Goal: Task Accomplishment & Management: Use online tool/utility

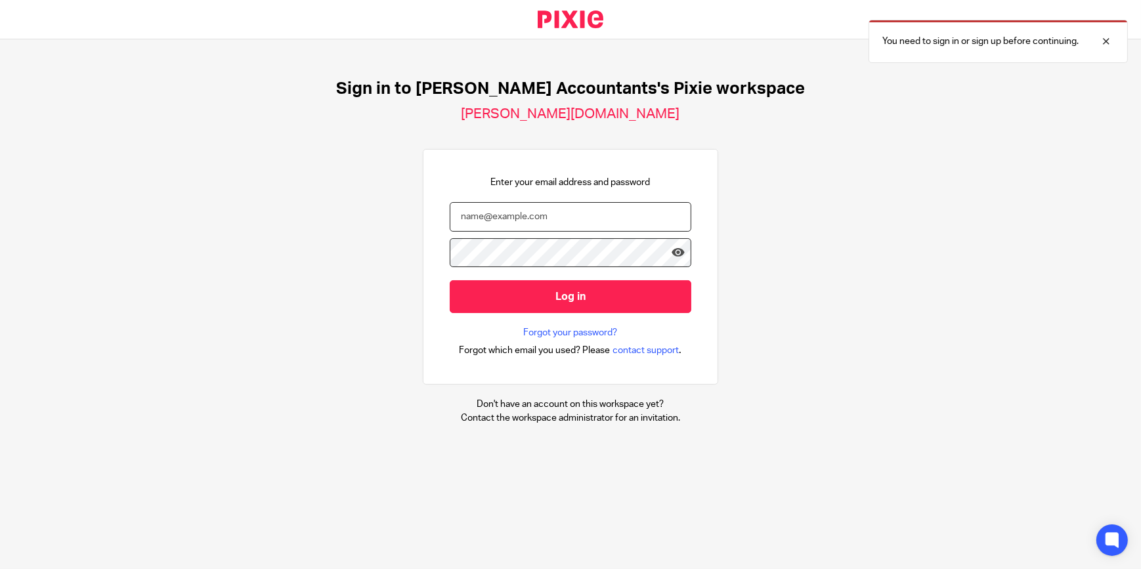
type input "[EMAIL_ADDRESS][DOMAIN_NAME]"
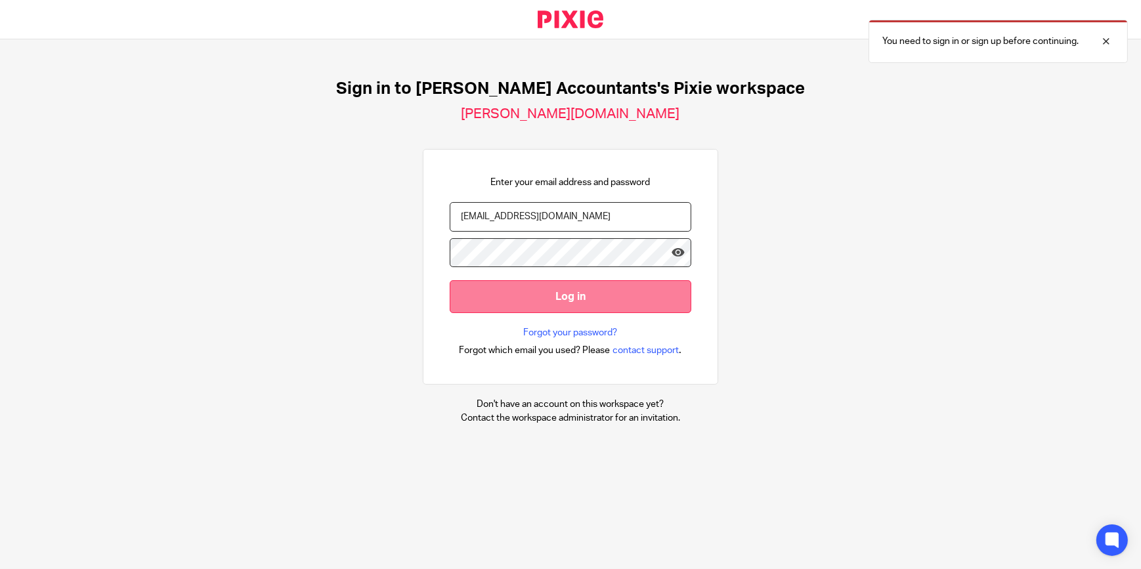
drag, startPoint x: 0, startPoint y: 0, endPoint x: 620, endPoint y: 295, distance: 686.5
click at [620, 295] on input "Log in" at bounding box center [571, 296] width 242 height 32
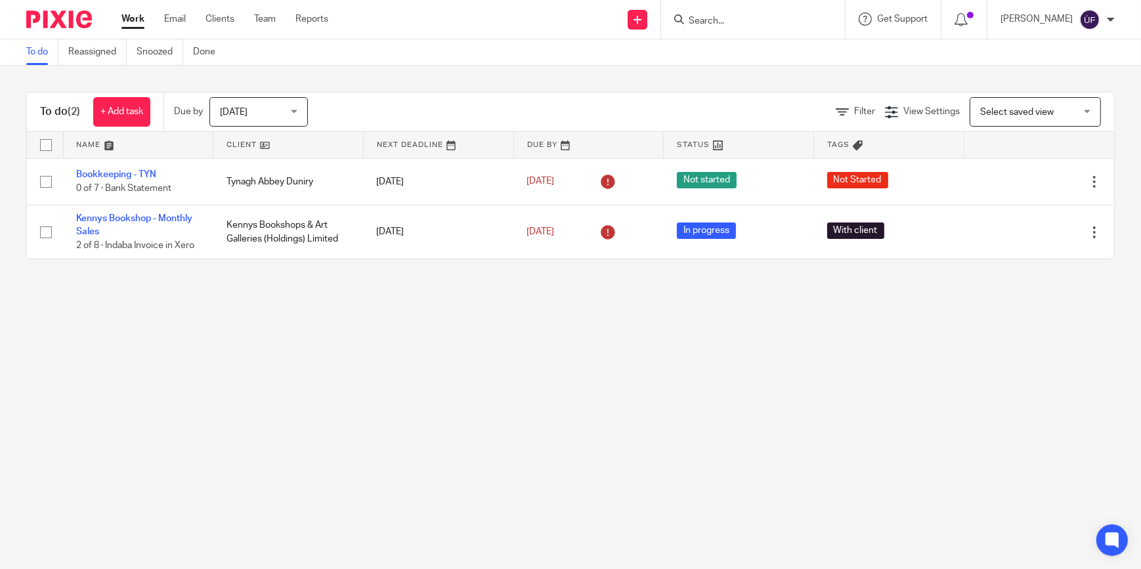
click at [511, 381] on main "To do Reassigned Snoozed Done To do (2) + Add task Due by Today Today Today Tom…" at bounding box center [570, 284] width 1141 height 569
click at [289, 106] on span "Today" at bounding box center [255, 112] width 70 height 28
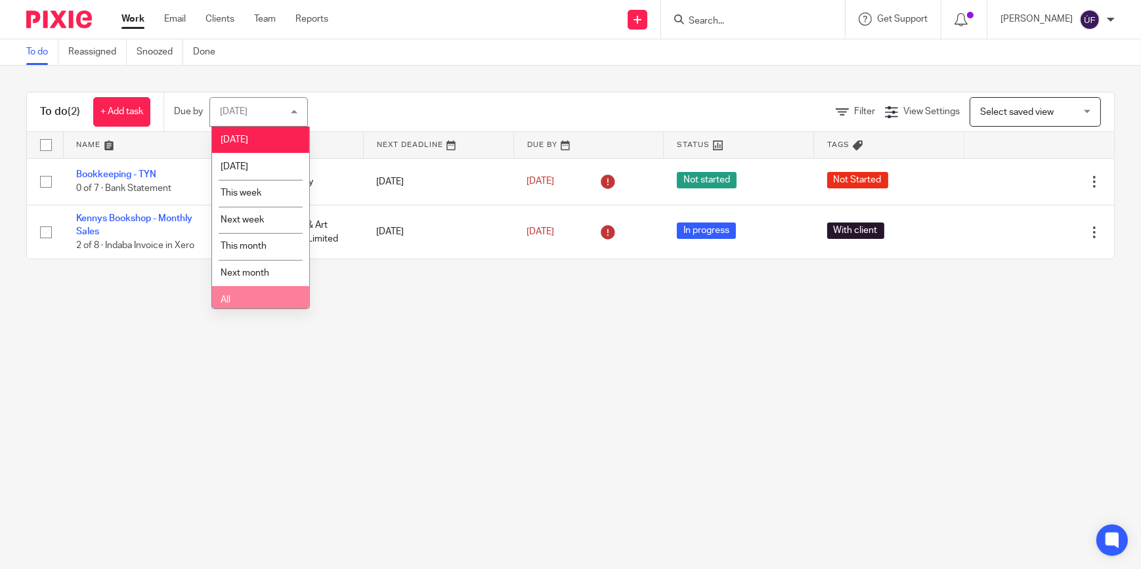
click at [284, 288] on li "All" at bounding box center [260, 299] width 97 height 27
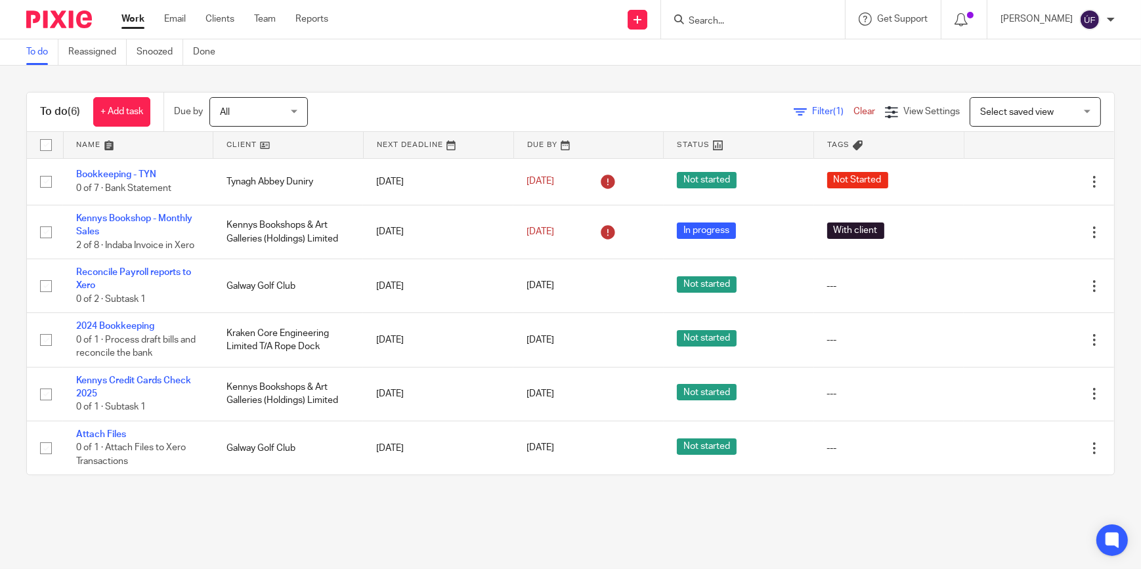
click at [280, 120] on span "All" at bounding box center [255, 112] width 70 height 28
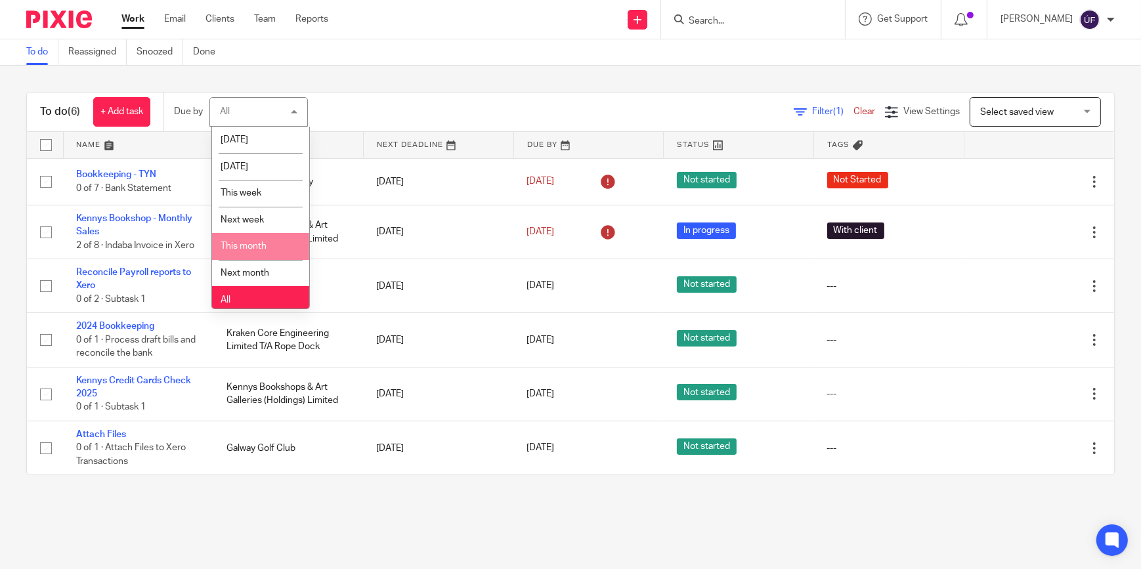
click at [283, 253] on li "This month" at bounding box center [260, 246] width 97 height 27
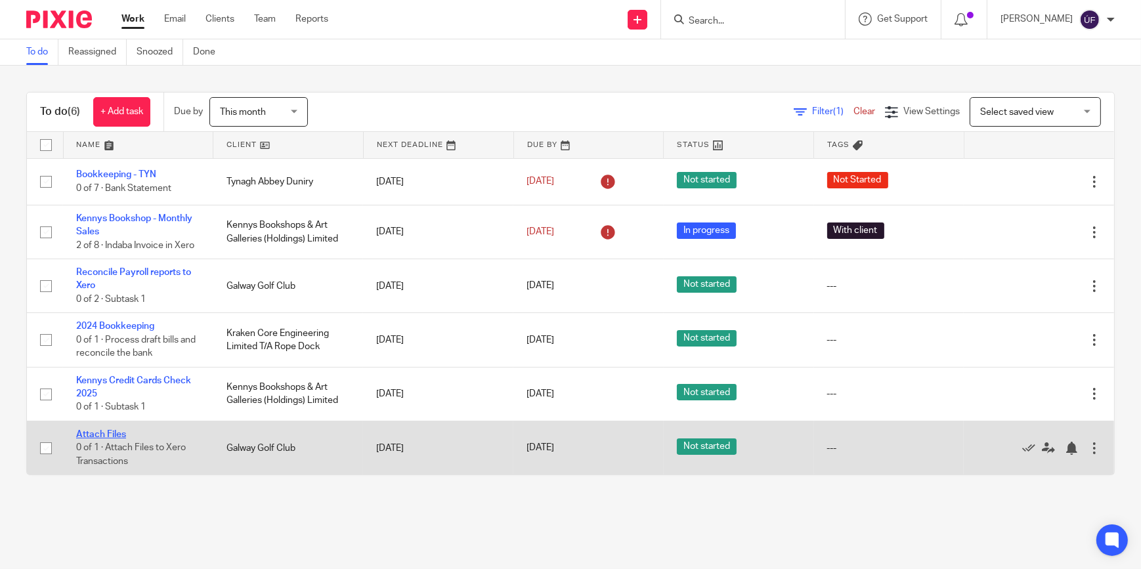
click at [108, 433] on link "Attach Files" at bounding box center [101, 434] width 50 height 9
